Goal: Information Seeking & Learning: Learn about a topic

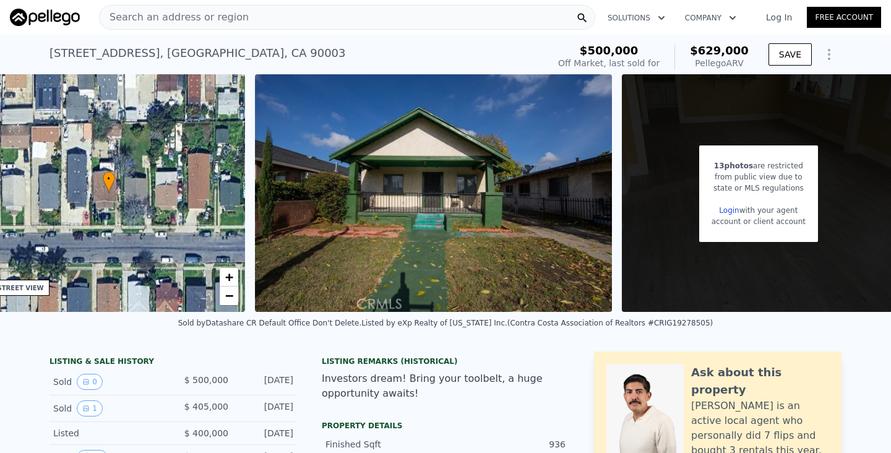
scroll to position [0, 325]
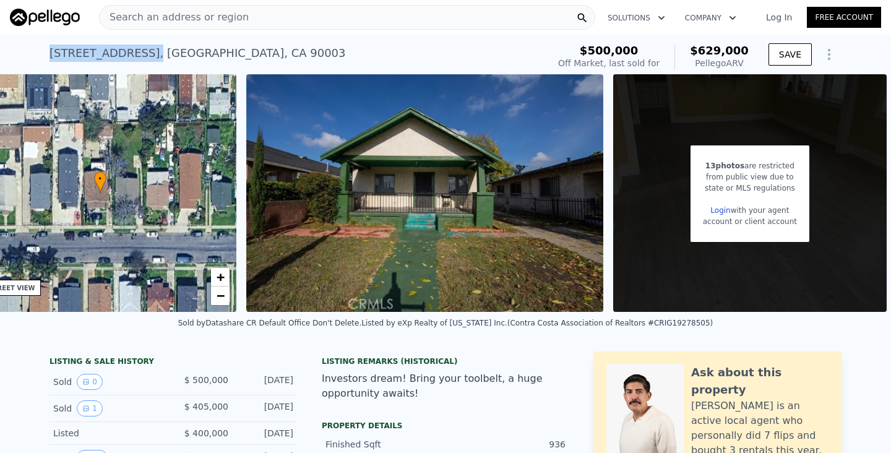
drag, startPoint x: 123, startPoint y: 54, endPoint x: 43, endPoint y: 48, distance: 79.5
click at [43, 48] on div "[STREET_ADDRESS] Sold [DATE] for $500k (~ARV $629k ) $500,000 Off Market, last …" at bounding box center [445, 55] width 891 height 40
copy div "[STREET_ADDRESS] ,"
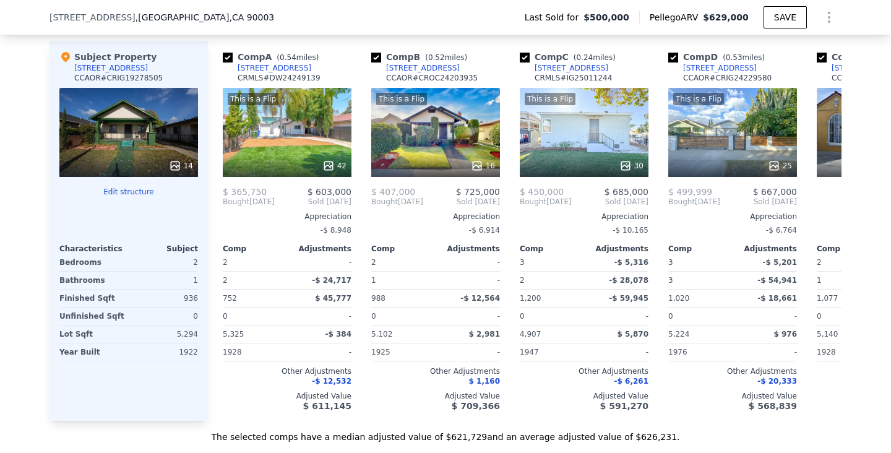
scroll to position [1417, 0]
click at [277, 147] on div "This is a Flip 42" at bounding box center [287, 132] width 129 height 89
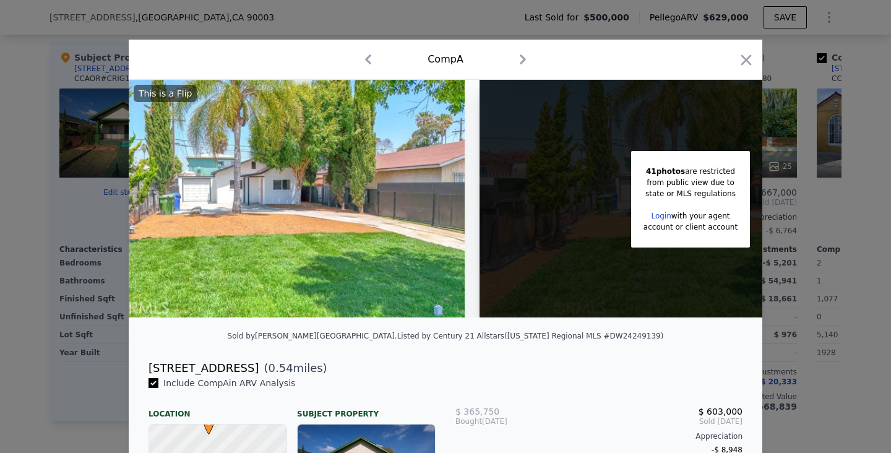
scroll to position [0, 231]
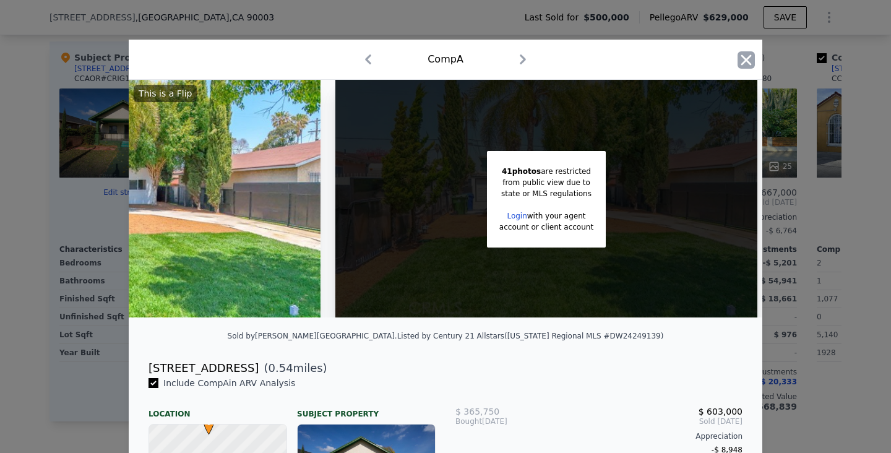
click at [741, 61] on icon "button" at bounding box center [746, 59] width 17 height 17
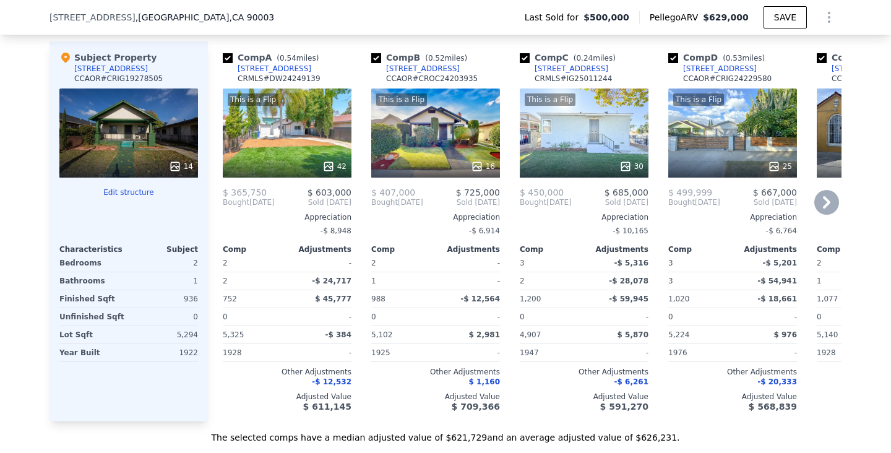
click at [467, 147] on div "This is a Flip 16" at bounding box center [435, 132] width 129 height 89
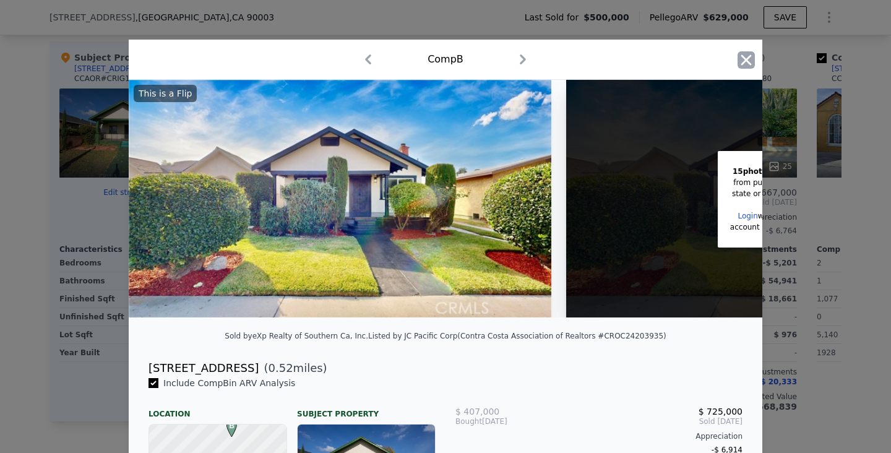
click at [749, 54] on icon "button" at bounding box center [746, 59] width 17 height 17
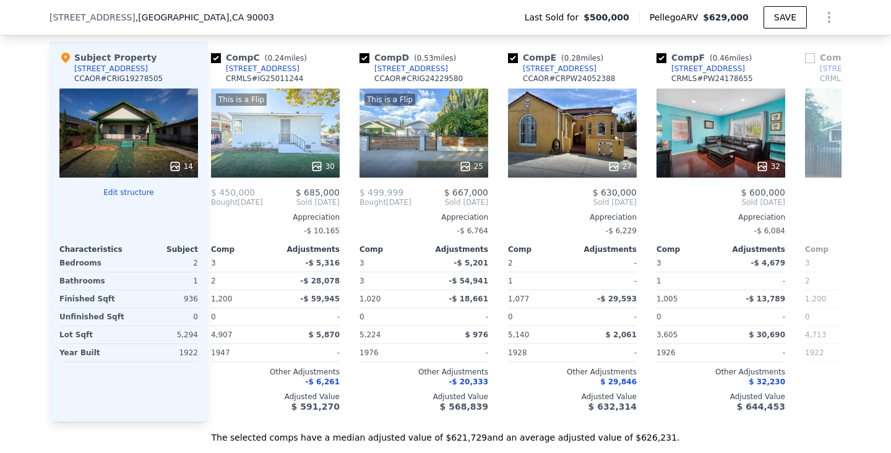
scroll to position [0, 309]
click at [329, 101] on div "This is a Flip" at bounding box center [274, 99] width 118 height 12
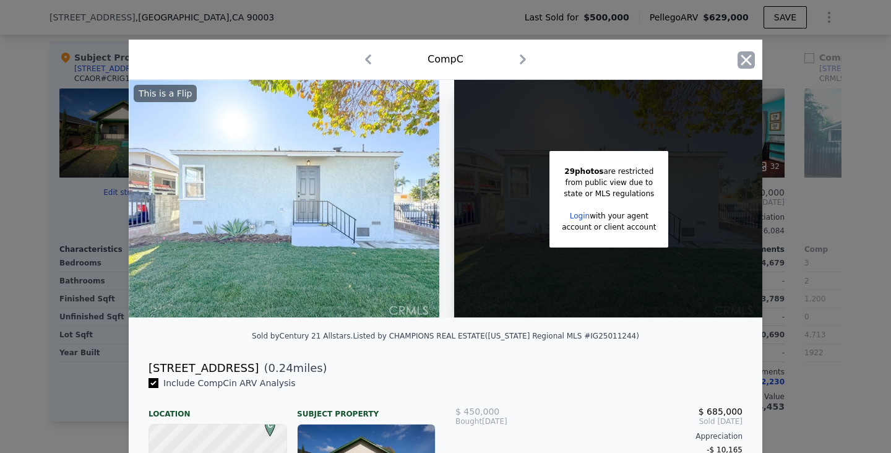
click at [741, 53] on icon "button" at bounding box center [746, 59] width 17 height 17
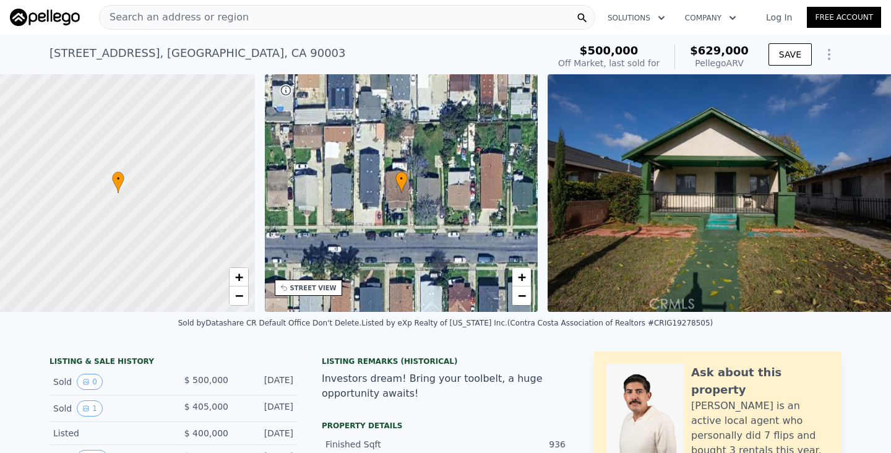
scroll to position [0, 5]
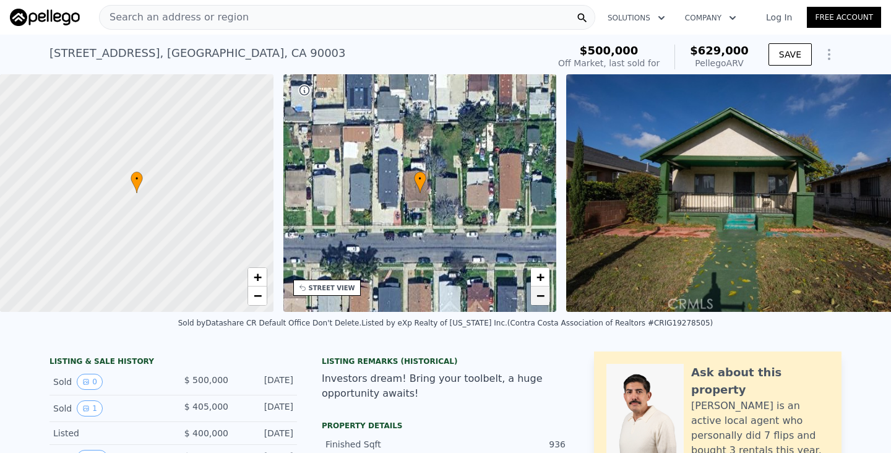
click at [543, 297] on span "−" at bounding box center [541, 295] width 8 height 15
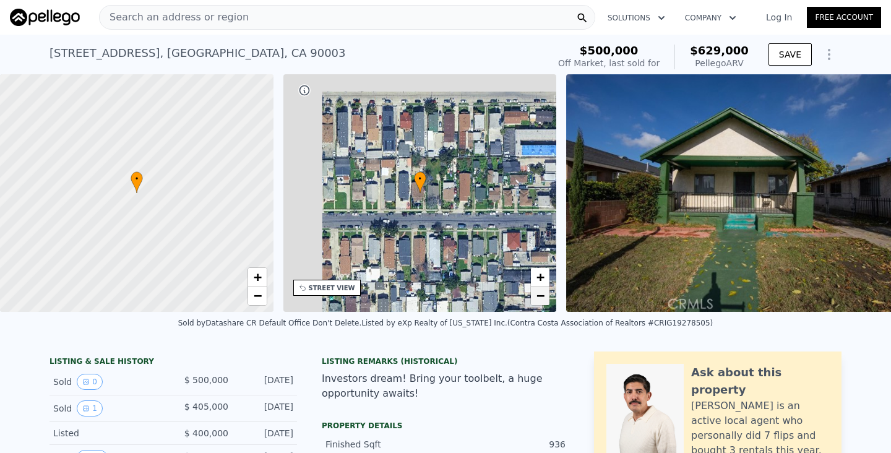
click at [543, 297] on span "−" at bounding box center [541, 295] width 8 height 15
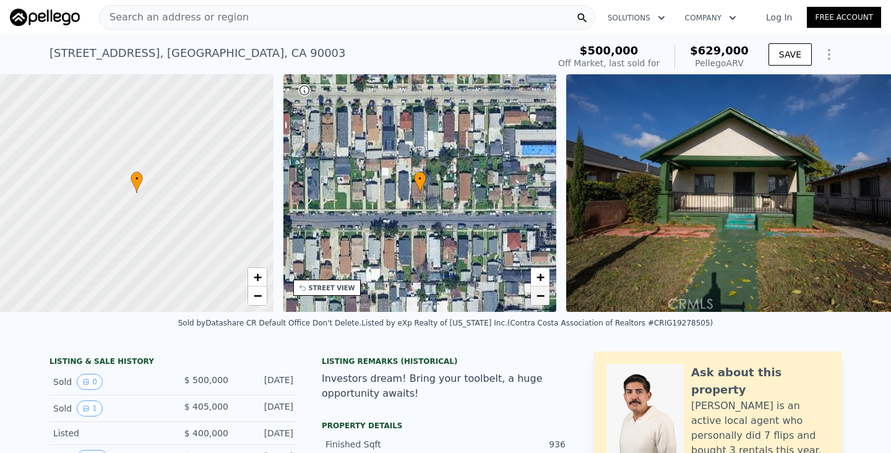
click at [541, 296] on span "−" at bounding box center [541, 295] width 8 height 15
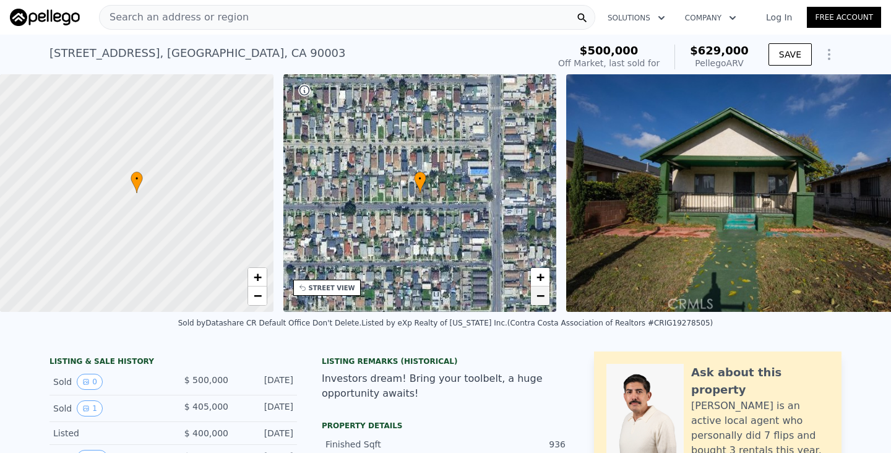
click at [540, 300] on span "−" at bounding box center [541, 295] width 8 height 15
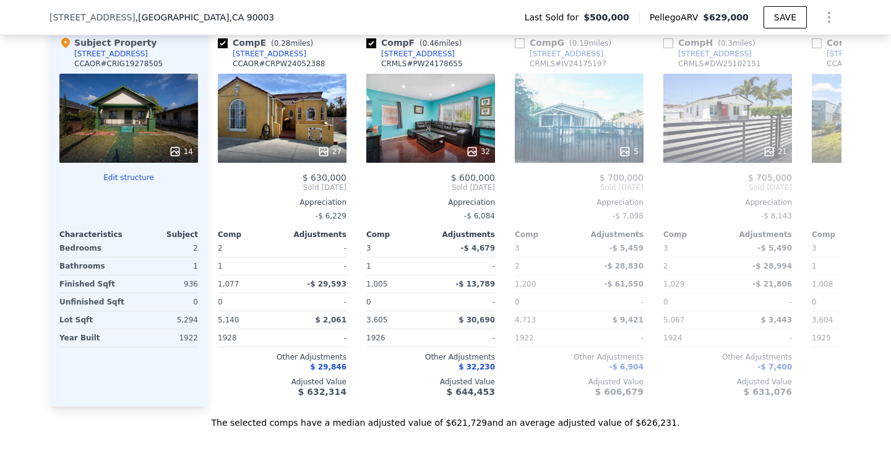
scroll to position [0, 602]
